Goal: Task Accomplishment & Management: Manage account settings

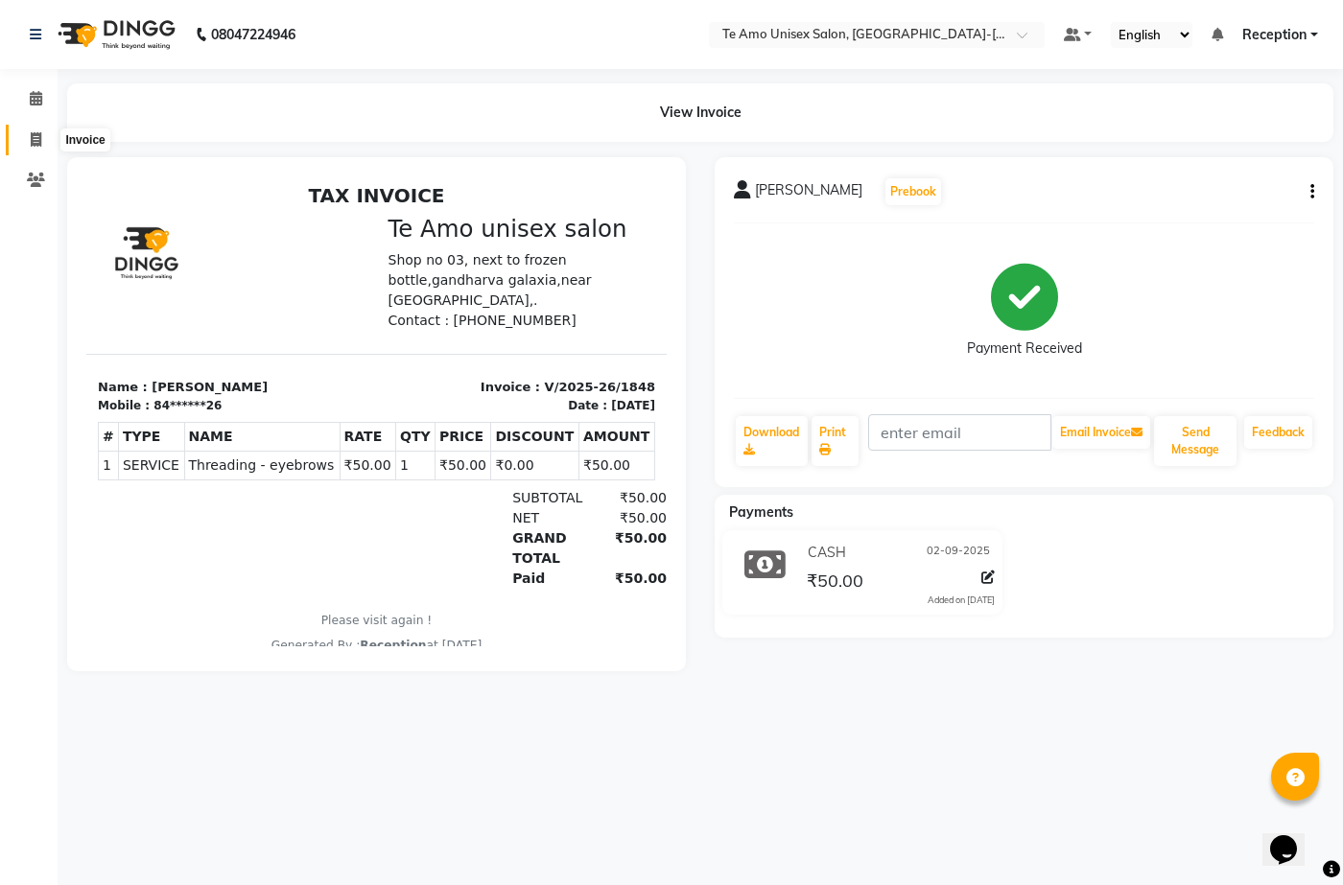
click at [32, 138] on icon at bounding box center [36, 139] width 11 height 14
select select "service"
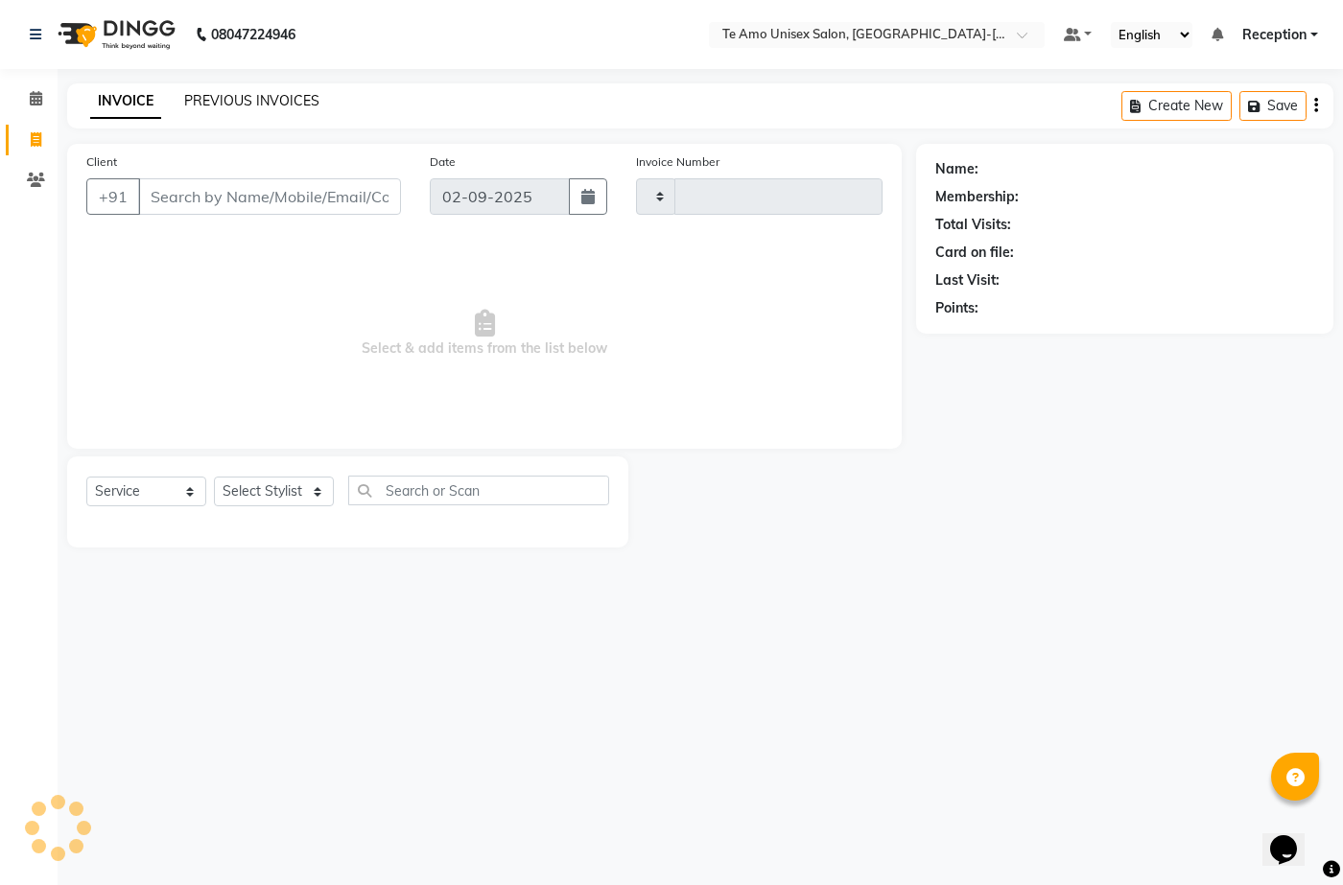
type input "1849"
select select "7836"
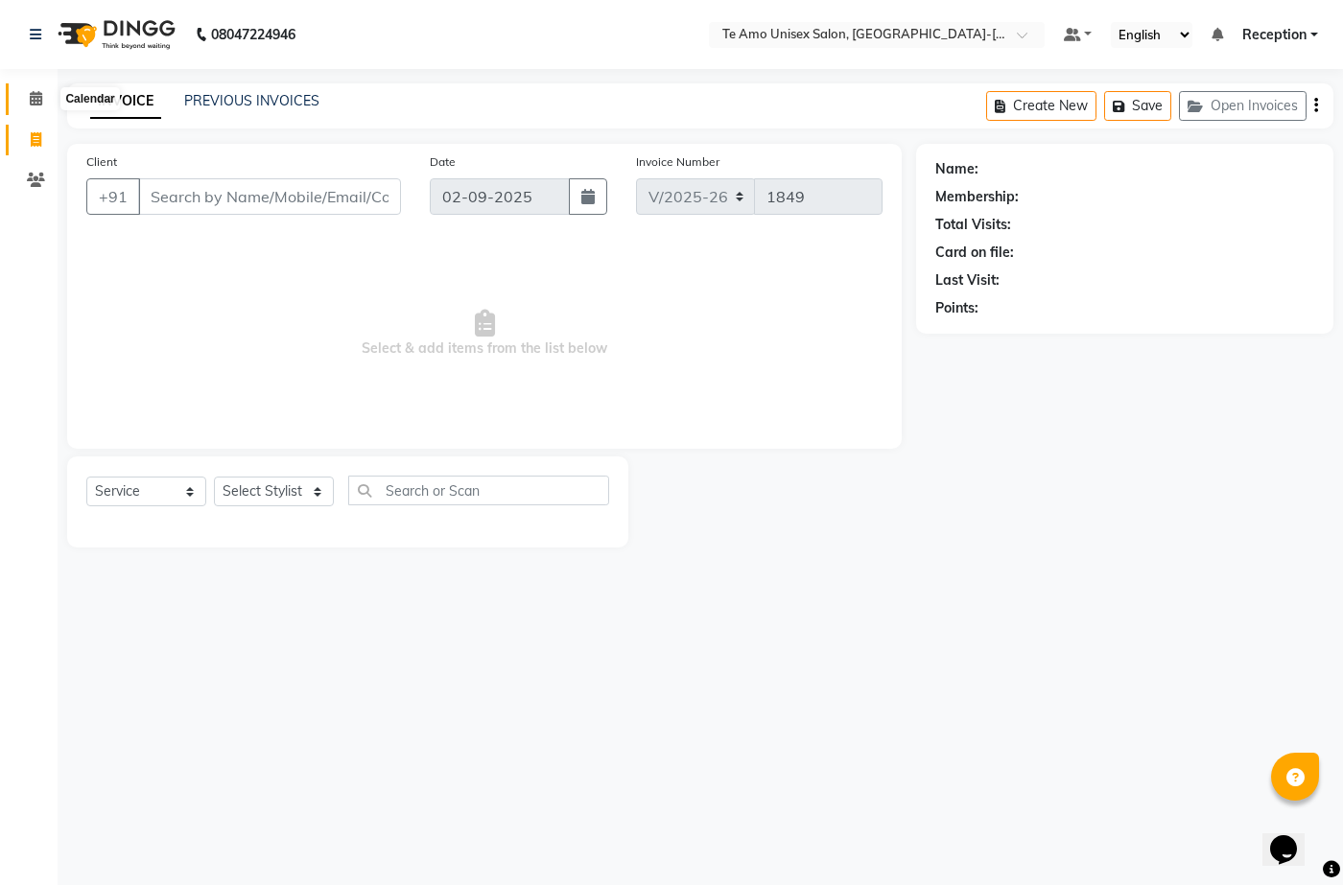
click at [39, 95] on icon at bounding box center [36, 98] width 12 height 14
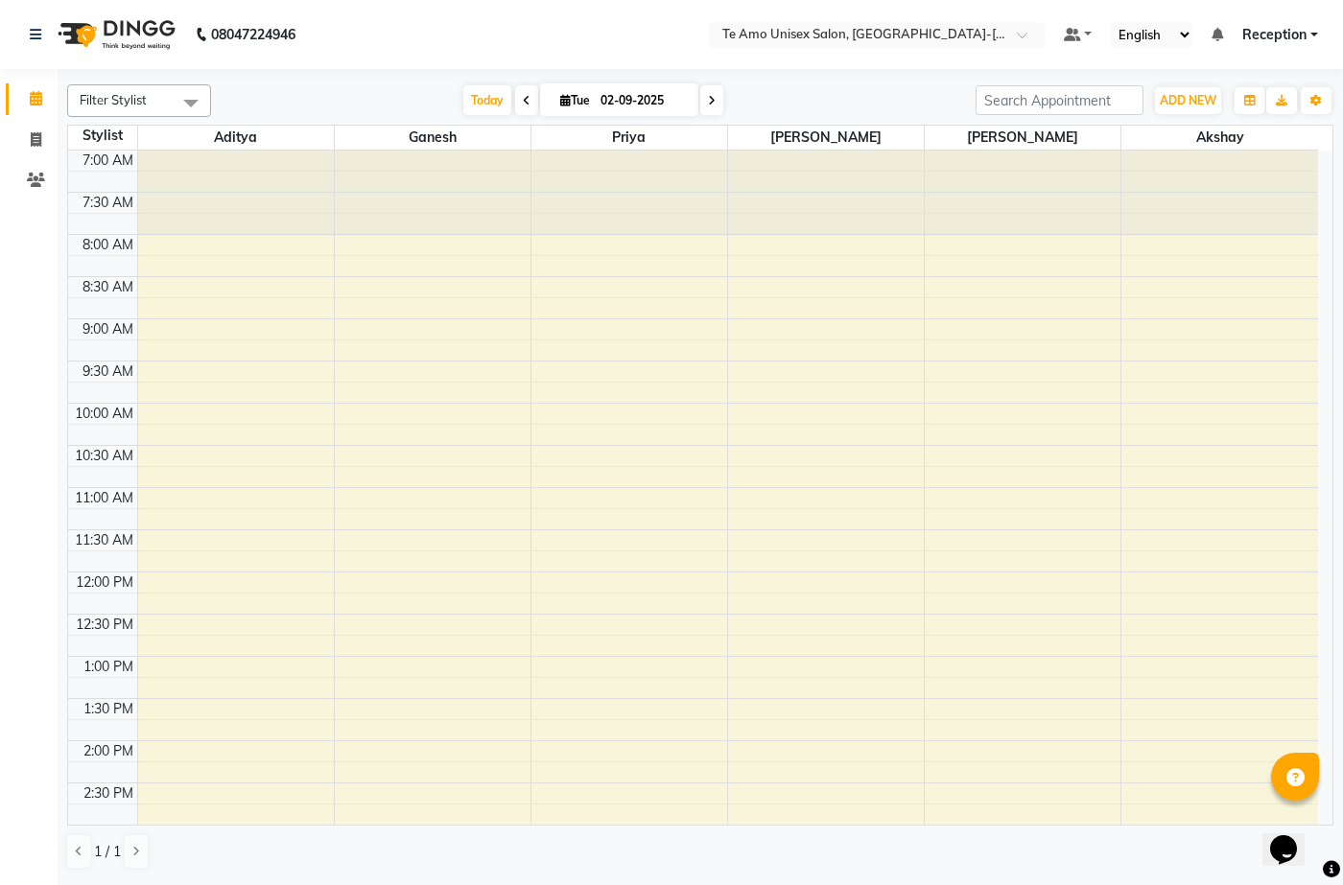
click at [1266, 31] on span "Reception" at bounding box center [1274, 35] width 64 height 20
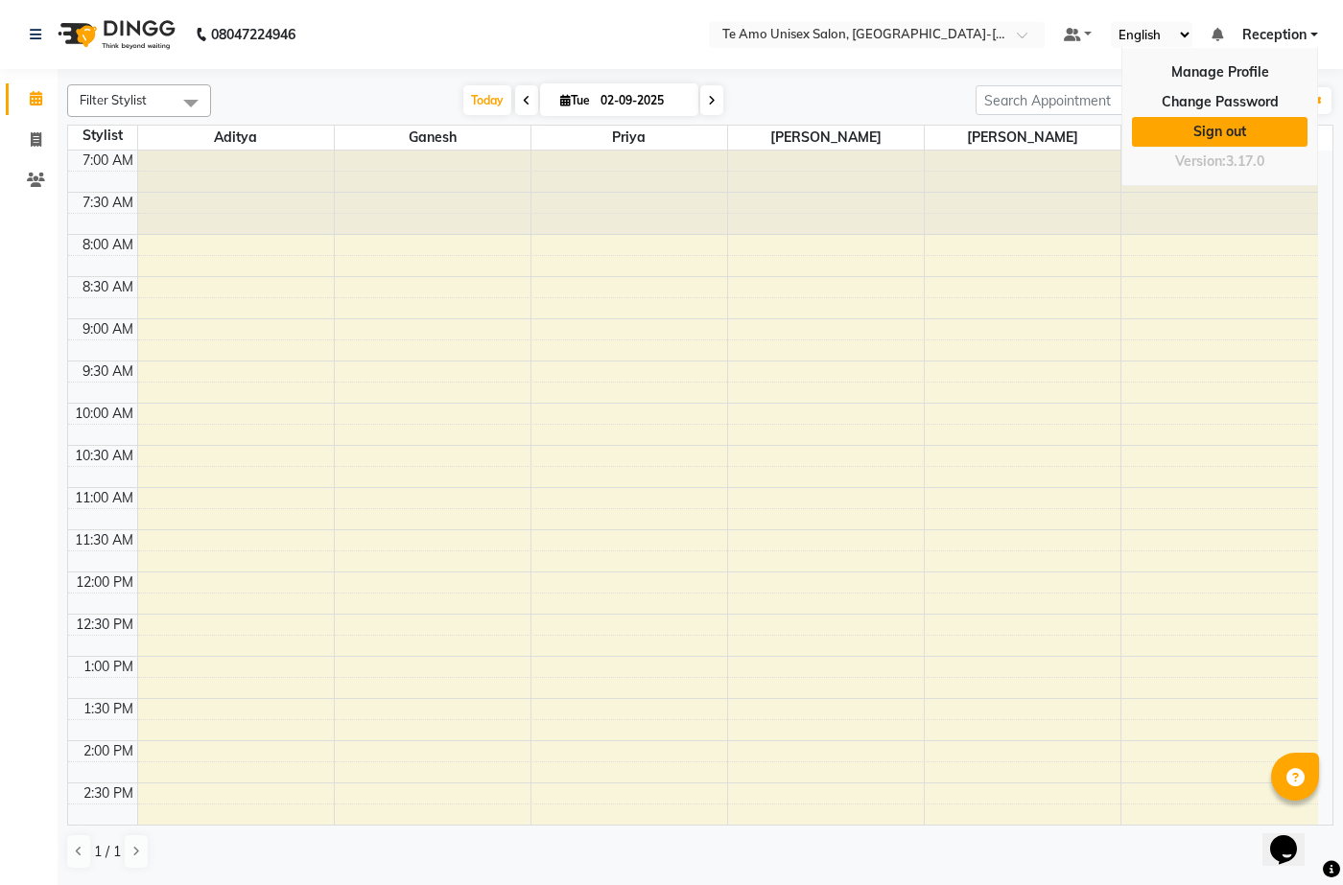
click at [1249, 138] on link "Sign out" at bounding box center [1220, 132] width 176 height 30
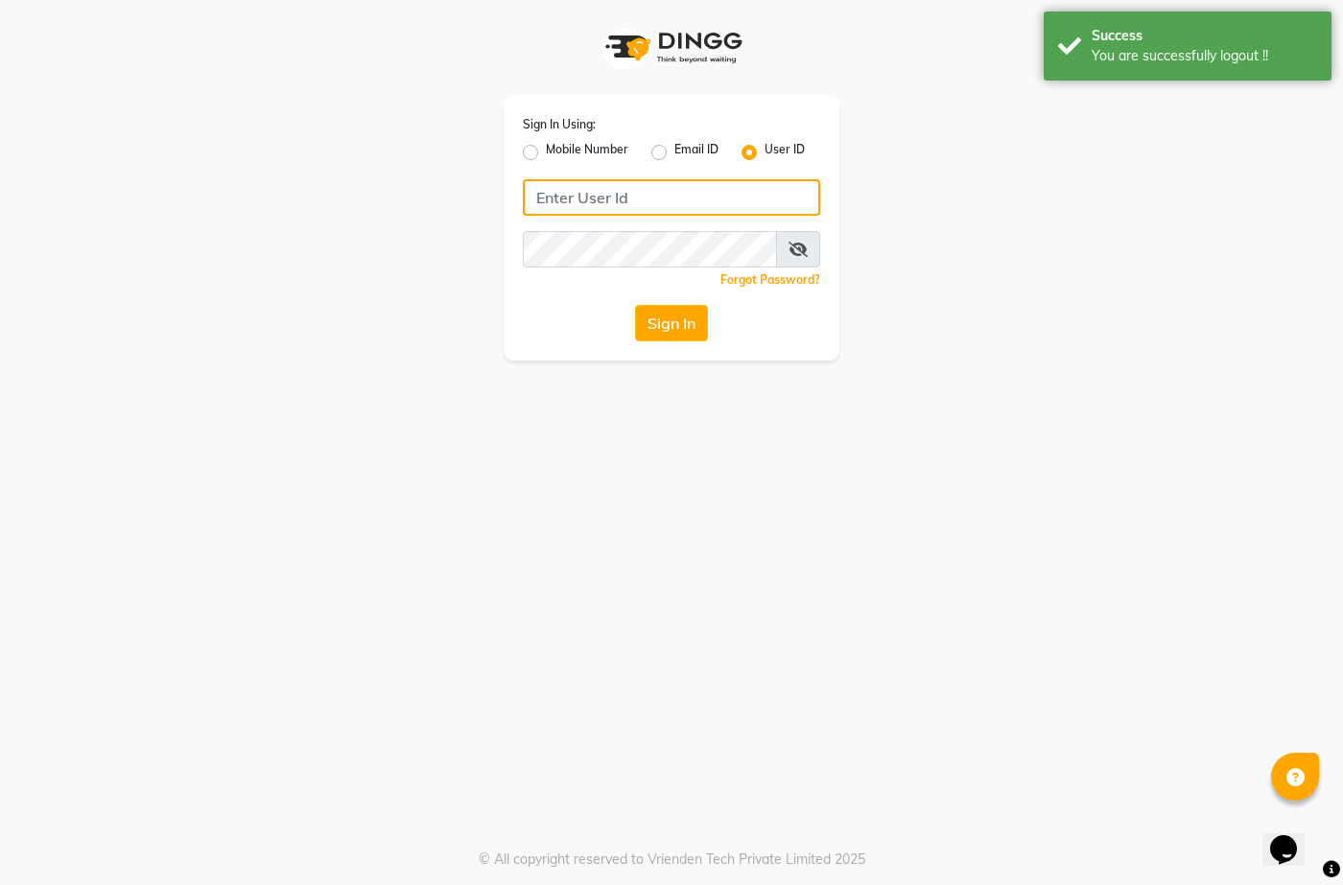
type input "7276004957"
click at [546, 154] on label "Mobile Number" at bounding box center [587, 152] width 82 height 23
click at [546, 153] on input "Mobile Number" at bounding box center [552, 147] width 12 height 12
radio input "true"
radio input "false"
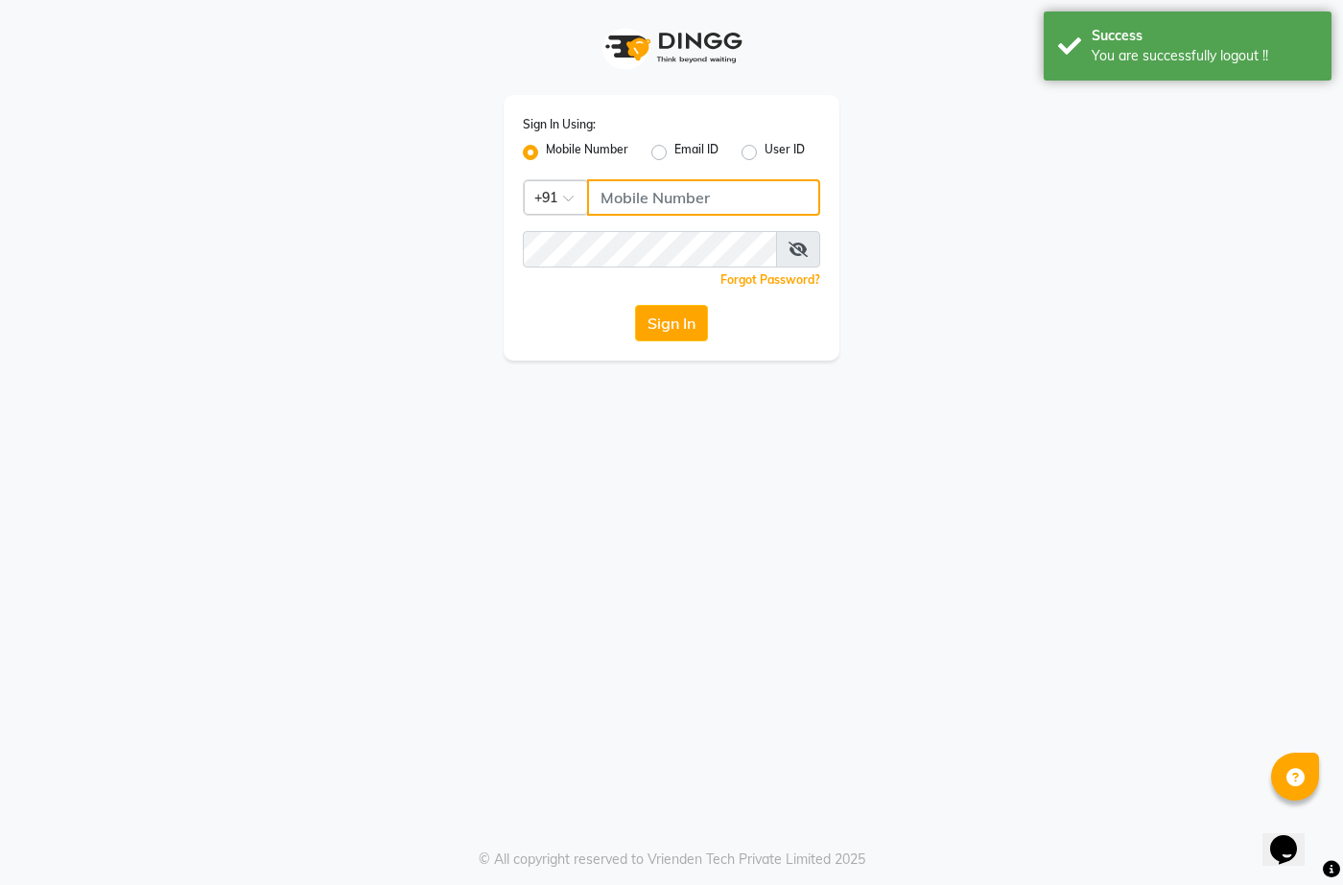
click at [649, 210] on input "Username" at bounding box center [703, 197] width 233 height 36
type input "8856884957"
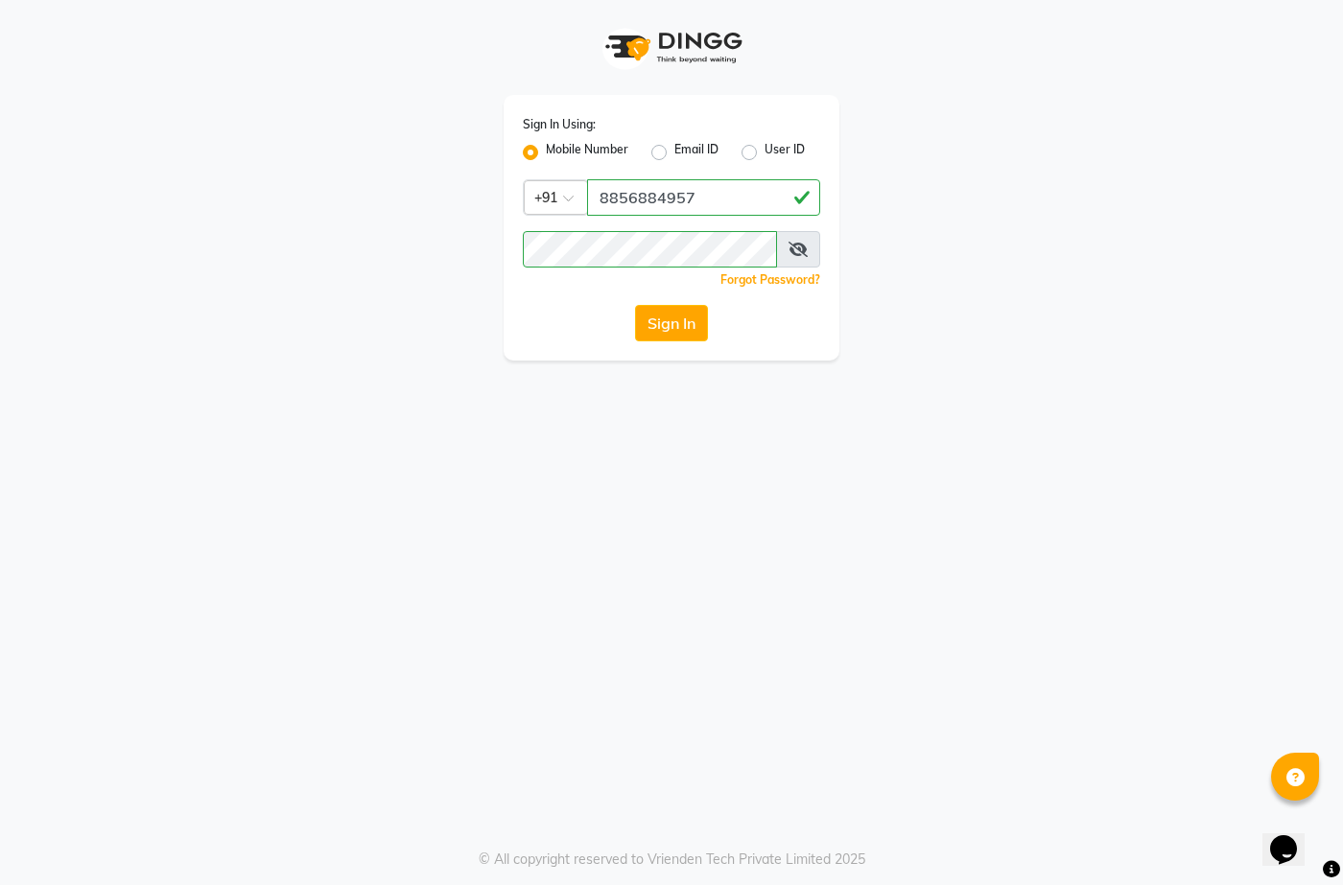
click at [594, 327] on div "Sign In" at bounding box center [671, 323] width 297 height 36
click at [677, 323] on button "Sign In" at bounding box center [671, 323] width 73 height 36
